Goal: Share content: Share content

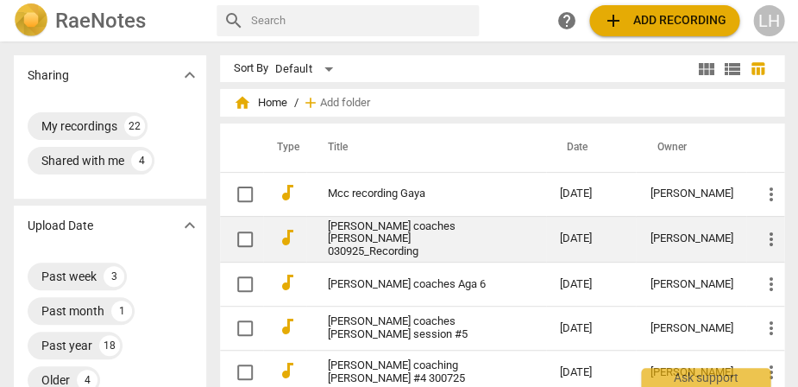
click at [387, 234] on link "[PERSON_NAME] coaches [PERSON_NAME] 030925_Recording" at bounding box center [412, 239] width 171 height 39
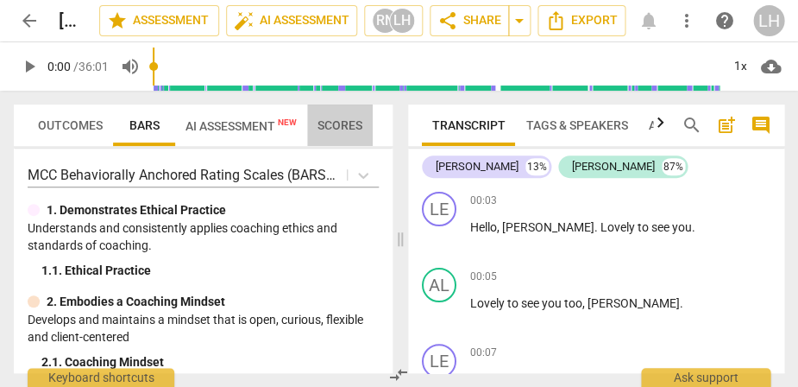
click at [336, 123] on span "Scores" at bounding box center [340, 125] width 45 height 14
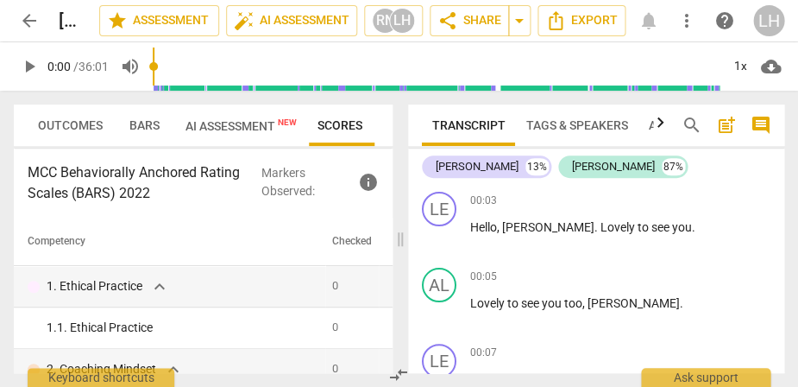
click at [236, 128] on span "AI Assessment New" at bounding box center [241, 126] width 111 height 14
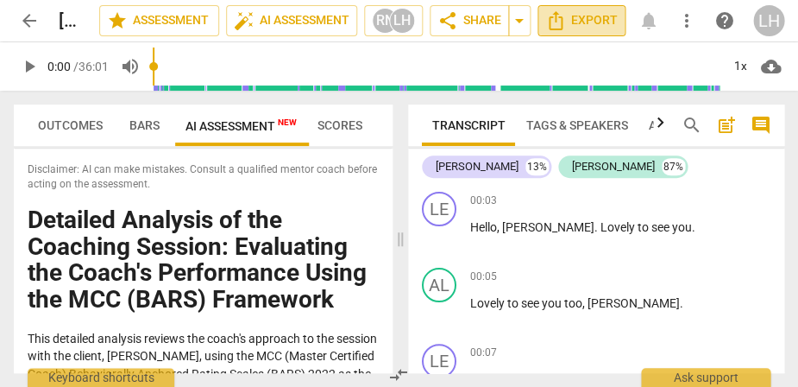
click at [607, 17] on span "Export" at bounding box center [582, 20] width 73 height 21
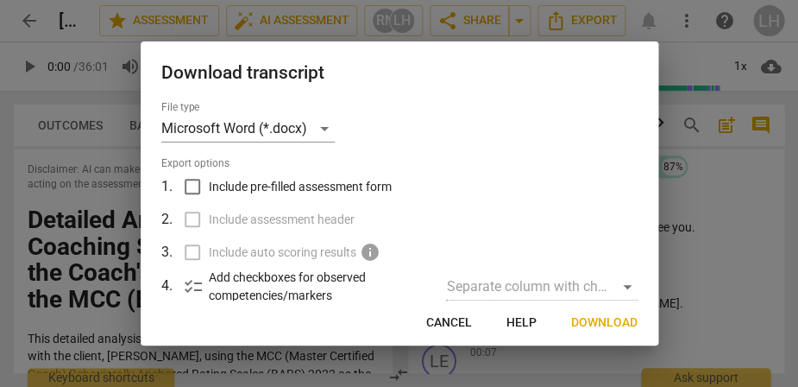
click at [747, 122] on div at bounding box center [399, 193] width 798 height 387
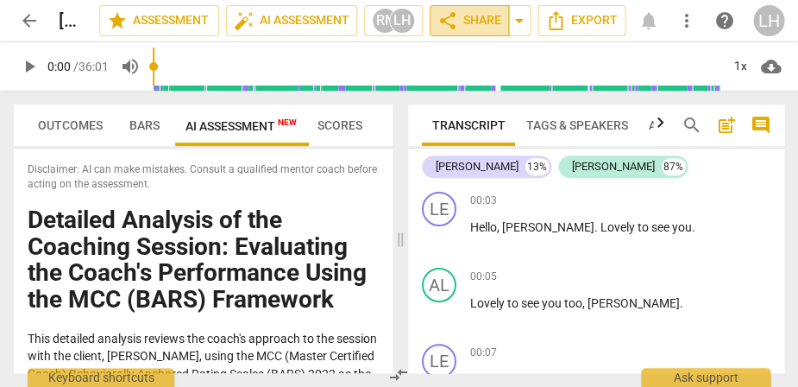
click at [455, 25] on span "share" at bounding box center [448, 20] width 21 height 21
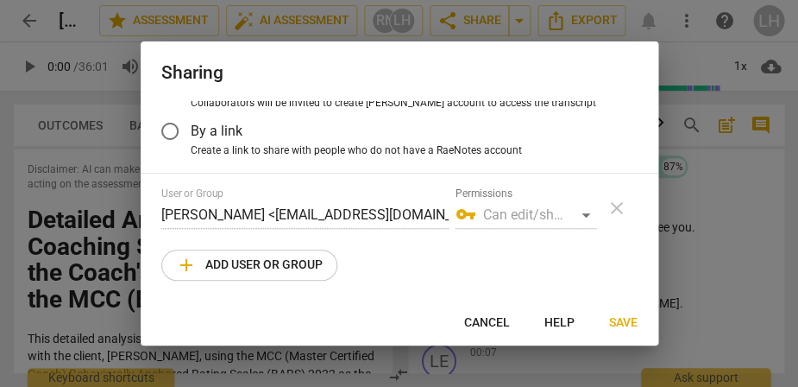
scroll to position [39, 0]
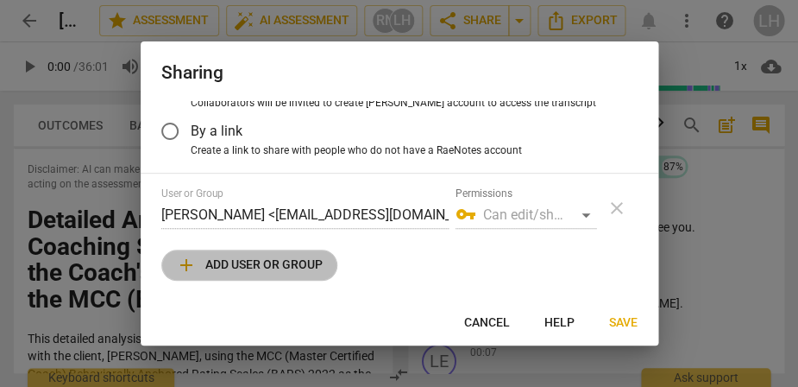
click at [284, 261] on span "add Add user or group" at bounding box center [249, 265] width 147 height 21
radio input "false"
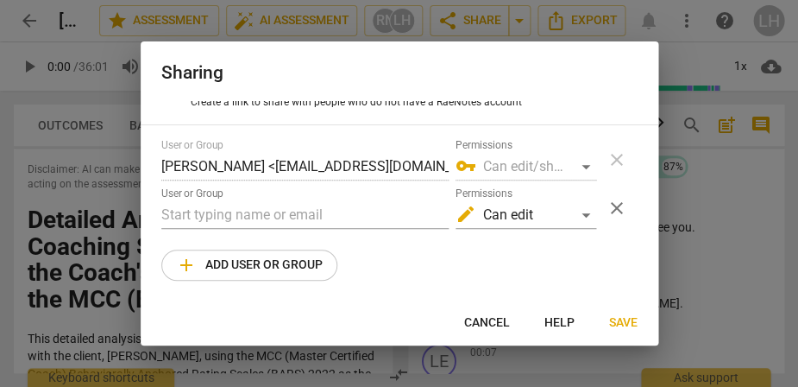
scroll to position [87, 0]
click at [205, 214] on input "text" at bounding box center [304, 215] width 287 height 28
paste input "[EMAIL_ADDRESS][DOMAIN_NAME]"
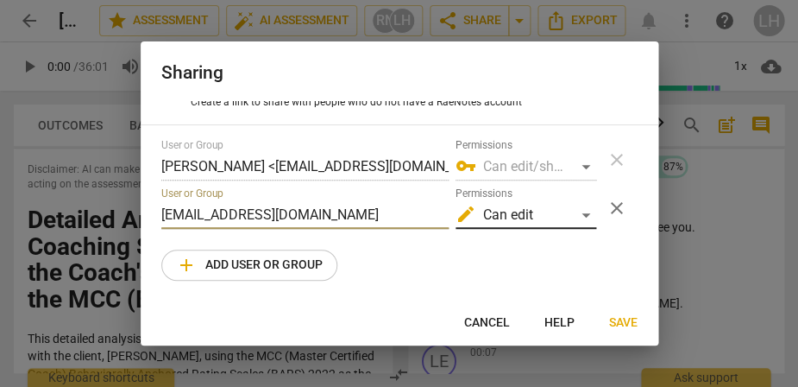
type input "[EMAIL_ADDRESS][DOMAIN_NAME]"
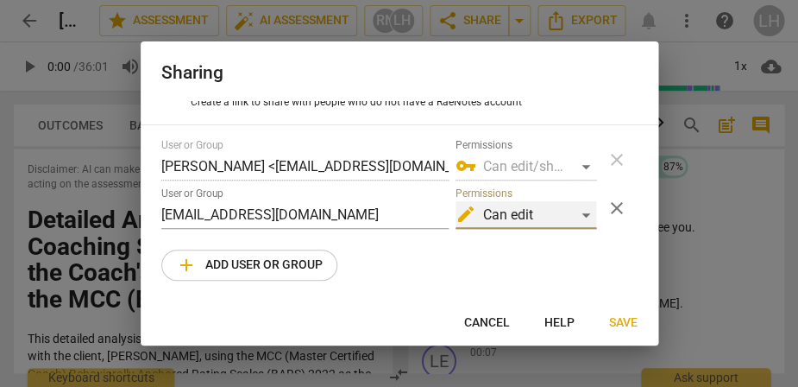
click at [581, 215] on div "edit Can edit" at bounding box center [526, 215] width 141 height 28
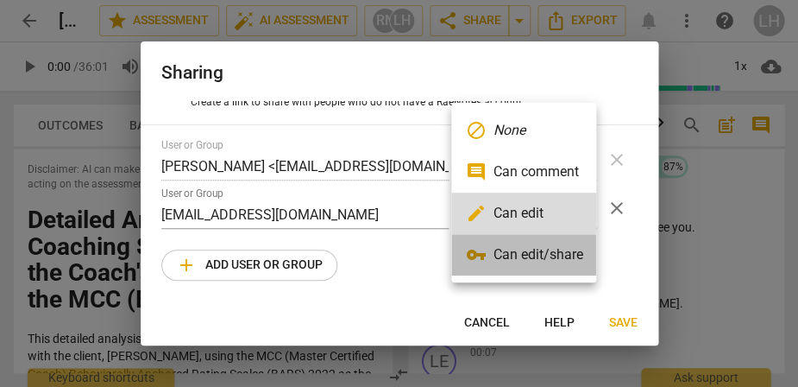
click at [556, 257] on li "vpn_key Can edit/share" at bounding box center [523, 254] width 145 height 41
radio input "false"
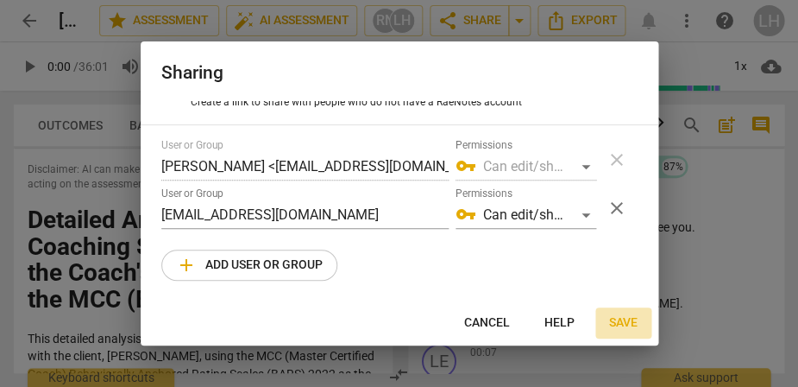
click at [621, 316] on span "Save" at bounding box center [623, 322] width 28 height 17
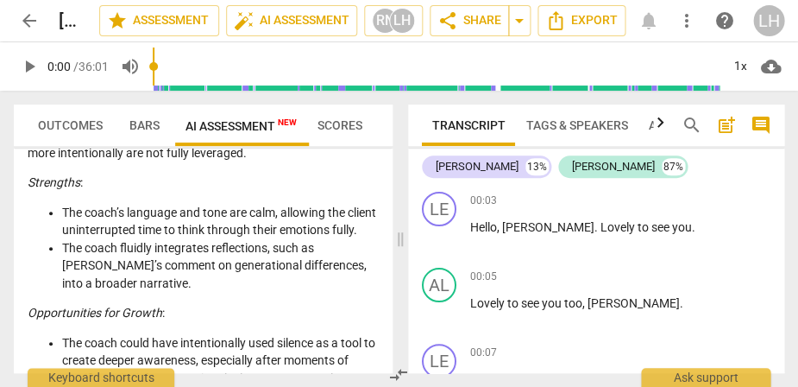
scroll to position [2827, 0]
